Goal: Task Accomplishment & Management: Manage account settings

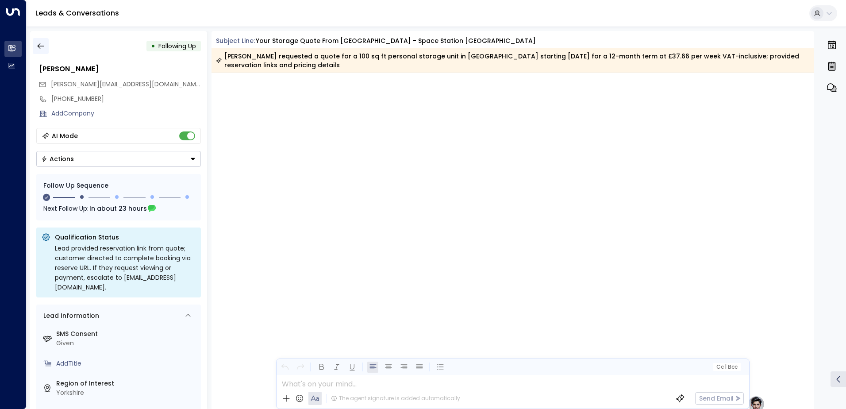
click at [41, 43] on icon "button" at bounding box center [40, 46] width 9 height 9
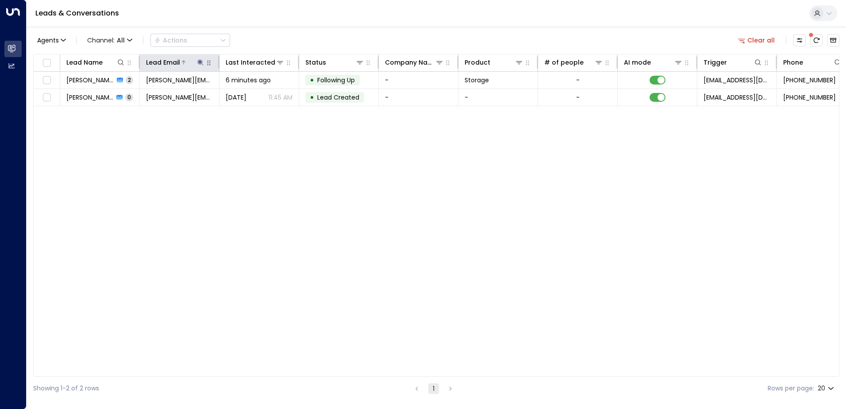
click at [200, 63] on icon at bounding box center [200, 62] width 6 height 6
click at [253, 96] on icon "button" at bounding box center [256, 95] width 6 height 6
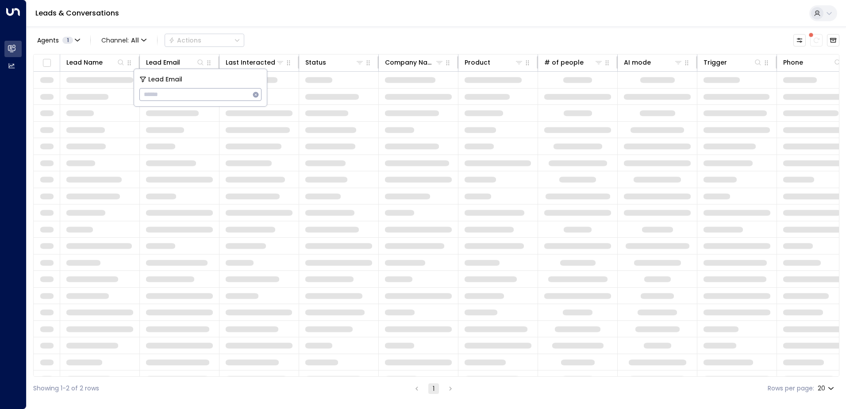
type input "**********"
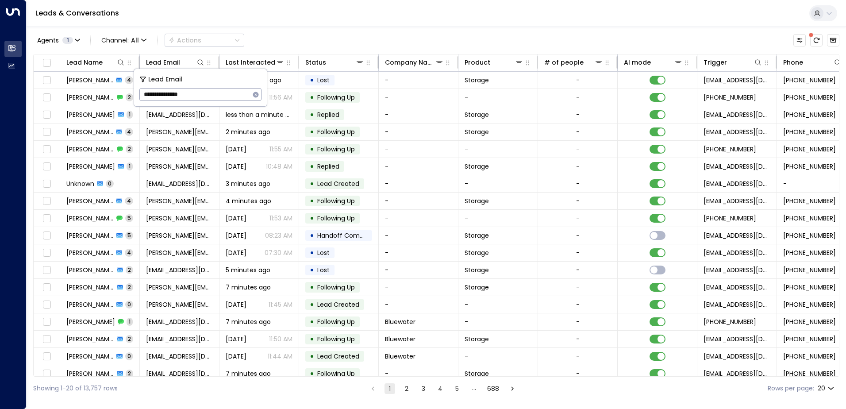
click at [227, 17] on div "Leads & Conversations" at bounding box center [436, 13] width 819 height 27
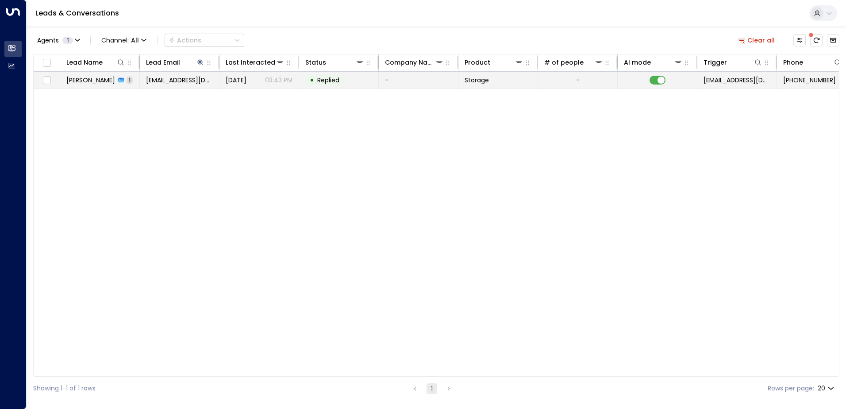
click at [115, 83] on span "[PERSON_NAME]" at bounding box center [90, 80] width 49 height 9
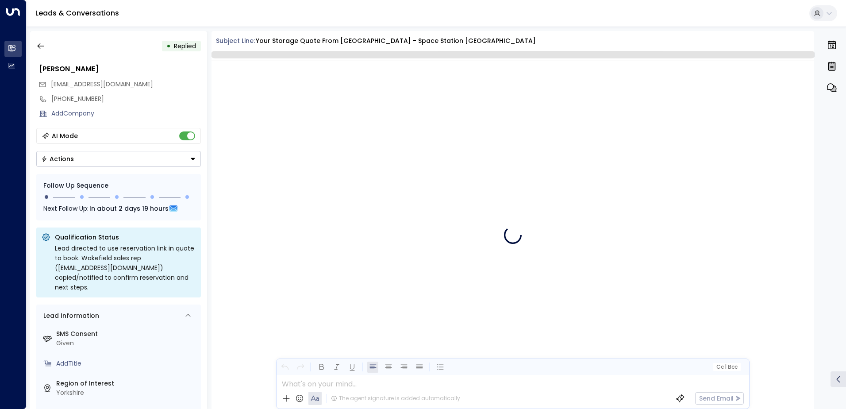
scroll to position [334, 0]
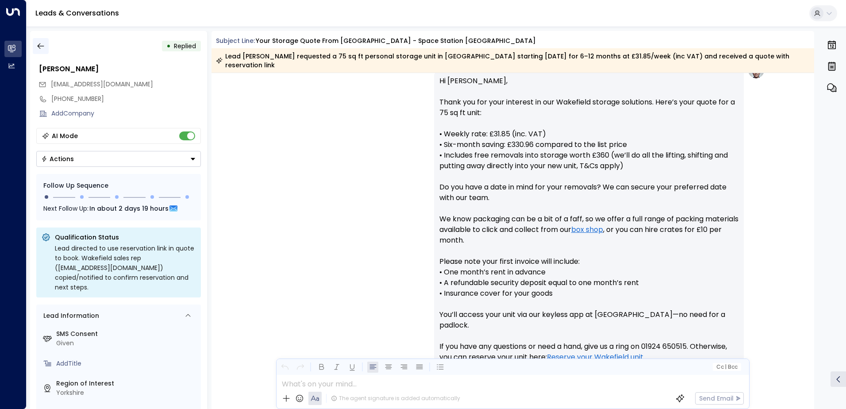
click at [41, 47] on icon "button" at bounding box center [40, 46] width 9 height 9
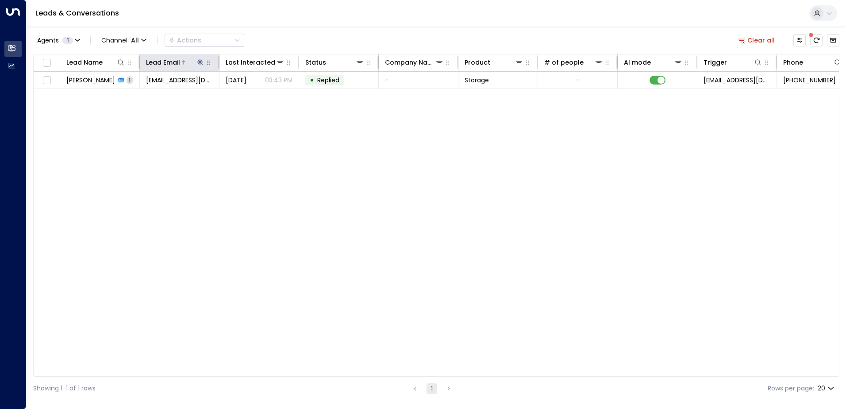
click at [199, 64] on icon at bounding box center [200, 62] width 7 height 7
click at [255, 96] on icon "button" at bounding box center [255, 94] width 7 height 7
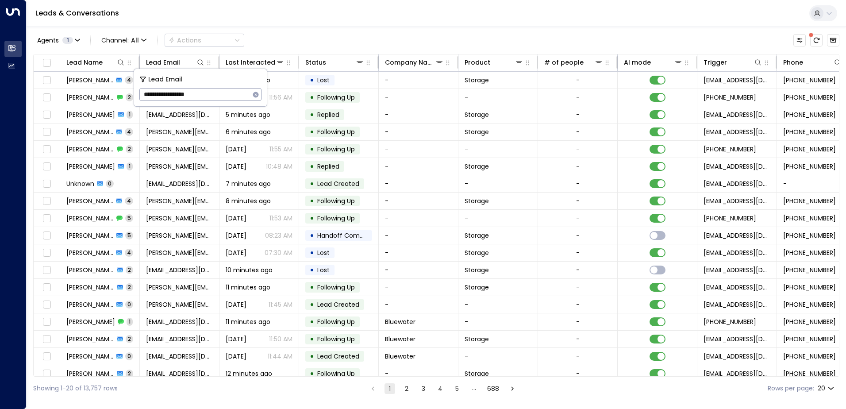
click at [298, 23] on div "Leads & Conversations" at bounding box center [436, 13] width 819 height 27
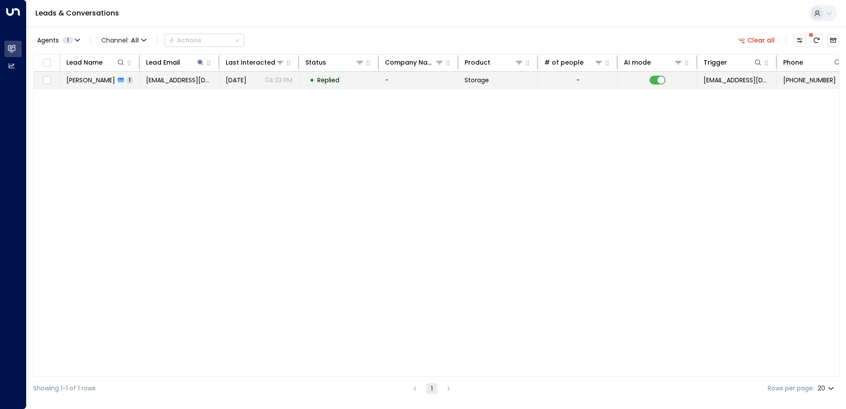
click at [80, 83] on span "[PERSON_NAME]" at bounding box center [90, 80] width 49 height 9
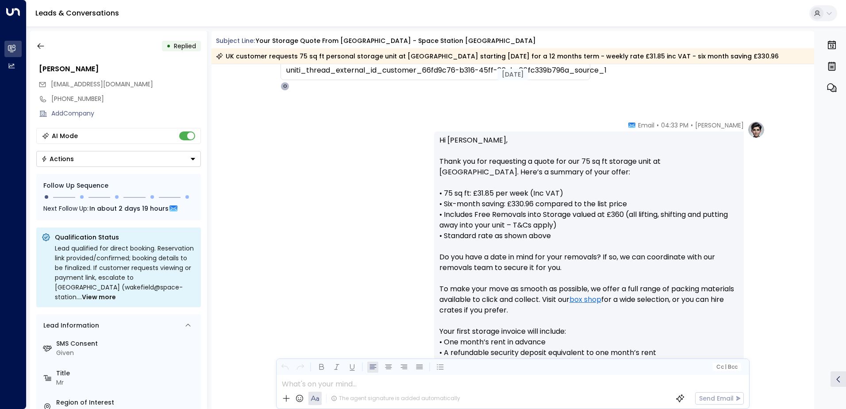
scroll to position [455, 0]
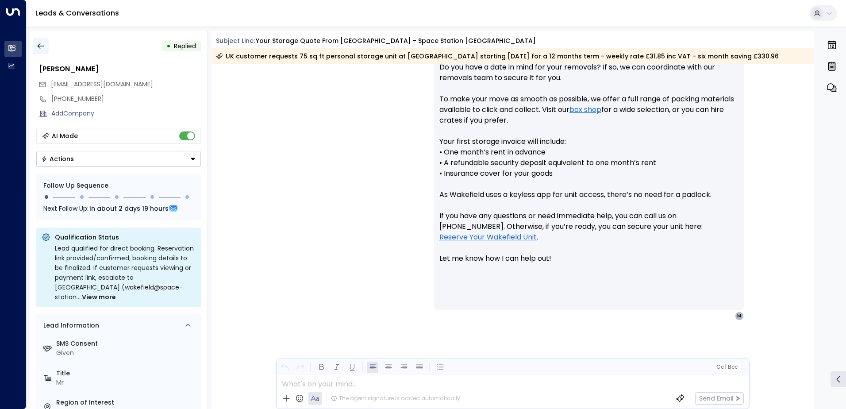
click at [42, 49] on icon "button" at bounding box center [40, 46] width 9 height 9
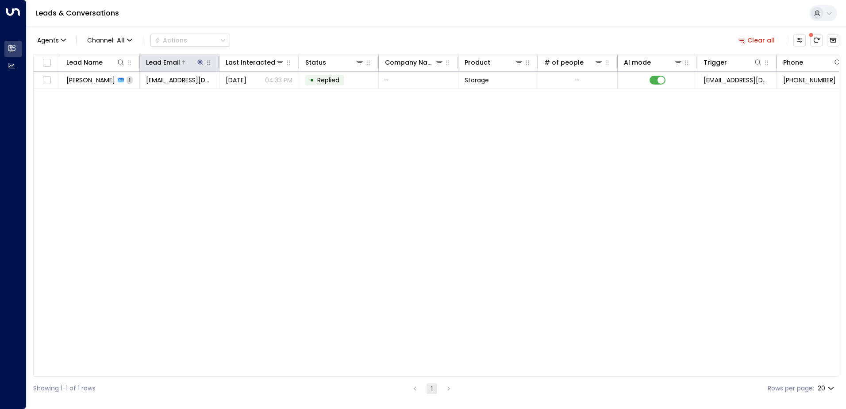
click at [199, 63] on icon at bounding box center [200, 62] width 7 height 7
click at [258, 93] on icon "button" at bounding box center [256, 95] width 6 height 6
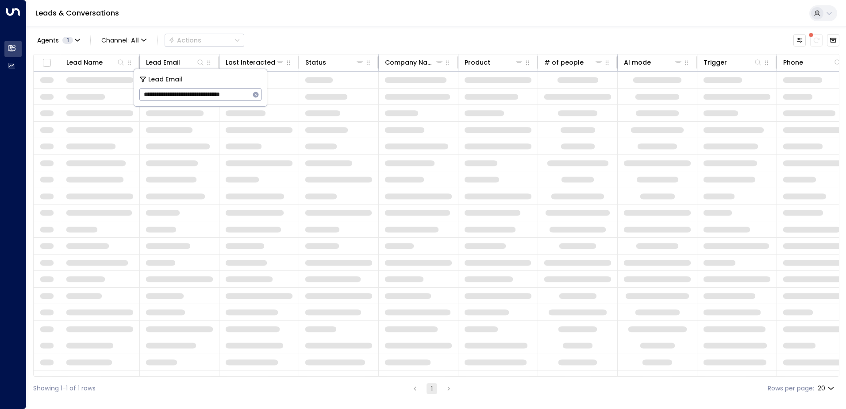
click at [284, 18] on div "Leads & Conversations" at bounding box center [436, 13] width 819 height 27
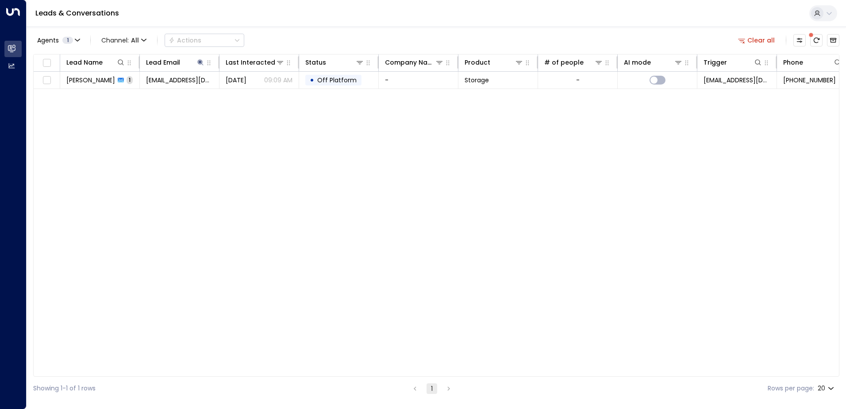
click at [93, 85] on td "[PERSON_NAME] 1" at bounding box center [100, 80] width 80 height 17
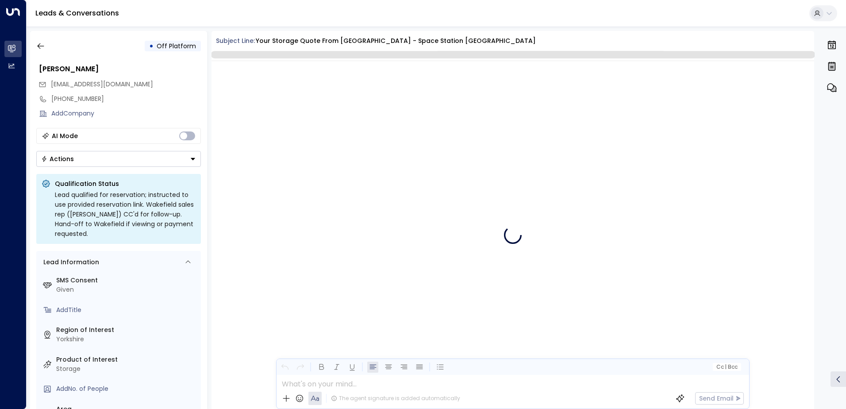
scroll to position [334, 0]
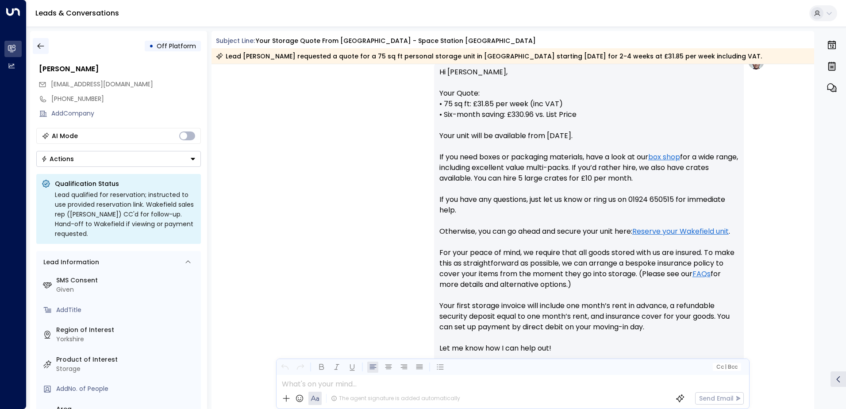
click at [40, 46] on icon "button" at bounding box center [40, 46] width 9 height 9
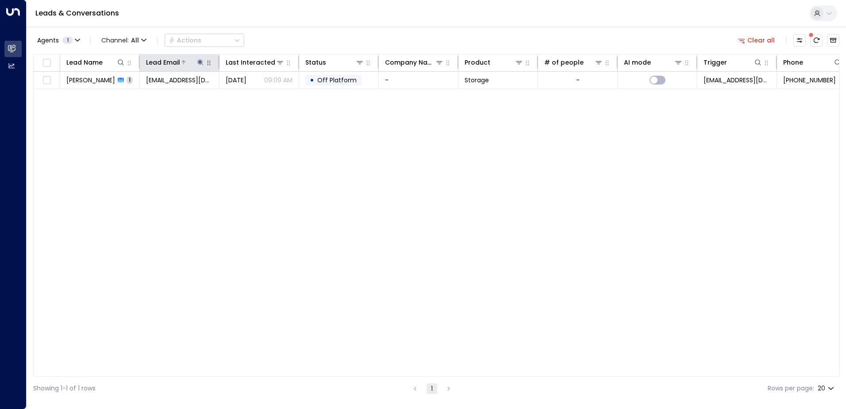
click at [200, 60] on icon at bounding box center [200, 62] width 6 height 6
click at [256, 93] on icon "button" at bounding box center [256, 95] width 6 height 6
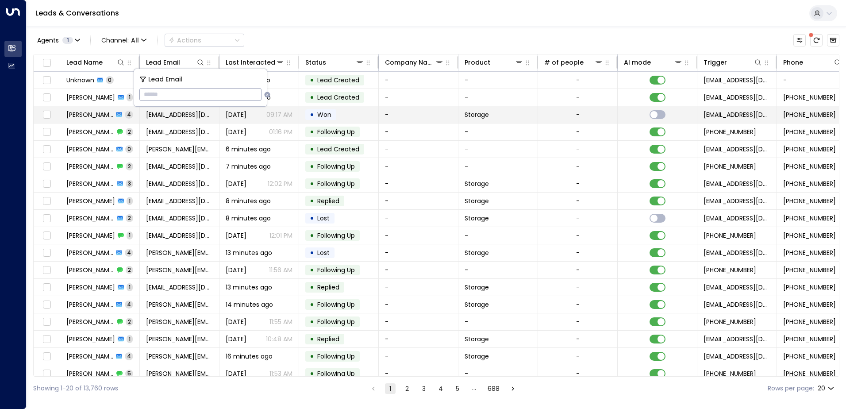
type input "**********"
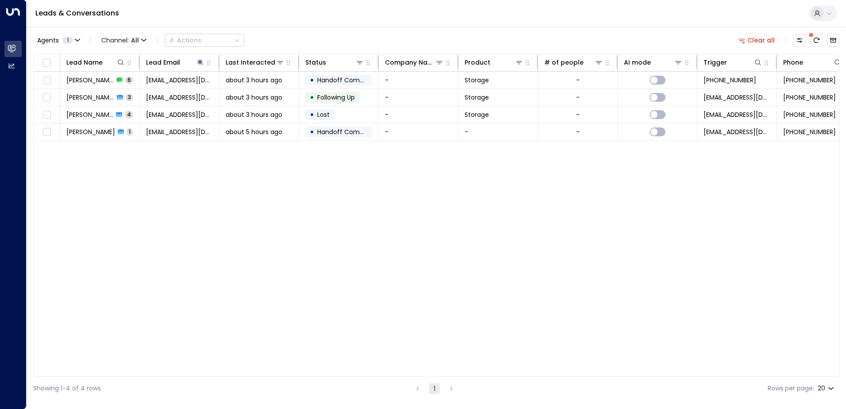
click at [232, 183] on div "Lead Name Lead Email Last Interacted Status Company Name Product # of people AI…" at bounding box center [436, 215] width 806 height 323
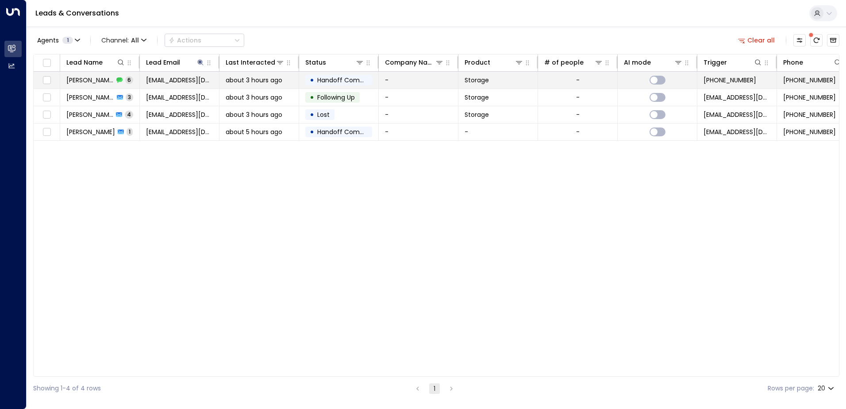
click at [92, 86] on td "[PERSON_NAME] 6" at bounding box center [100, 80] width 80 height 17
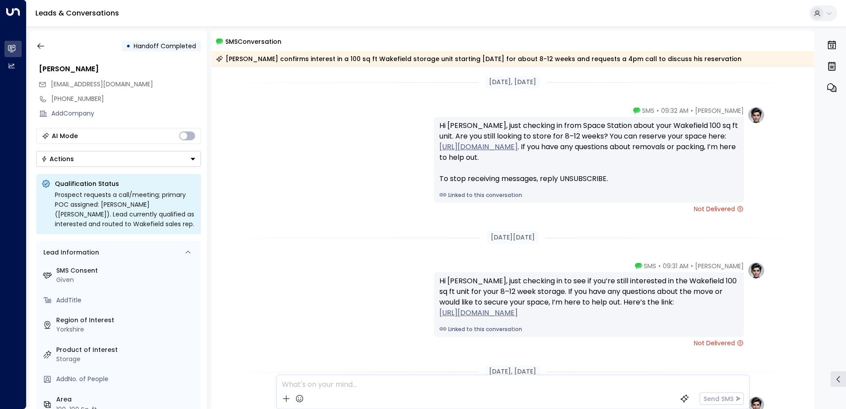
click at [32, 47] on div "• Handoff Completed [PERSON_NAME] [EMAIL_ADDRESS][DOMAIN_NAME] [PHONE_NUMBER] A…" at bounding box center [118, 220] width 177 height 378
click at [38, 48] on icon "button" at bounding box center [40, 46] width 9 height 9
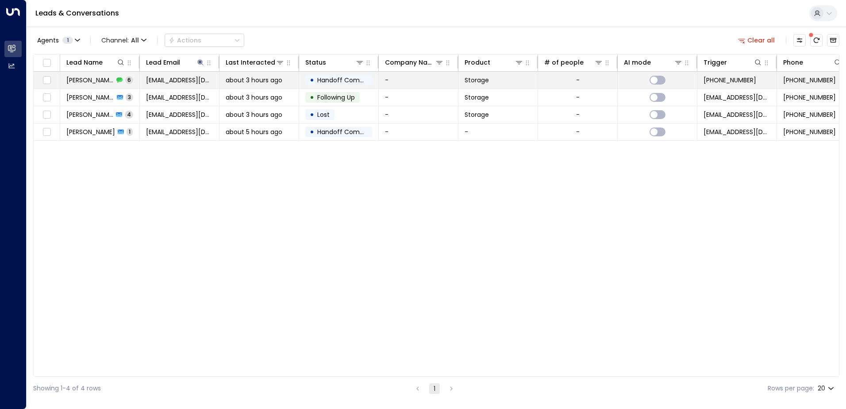
click at [116, 82] on icon at bounding box center [119, 80] width 6 height 6
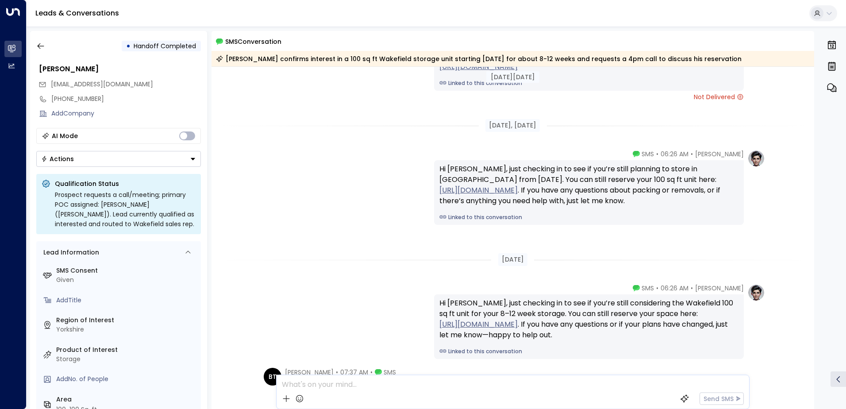
scroll to position [407, 0]
